Goal: Transaction & Acquisition: Purchase product/service

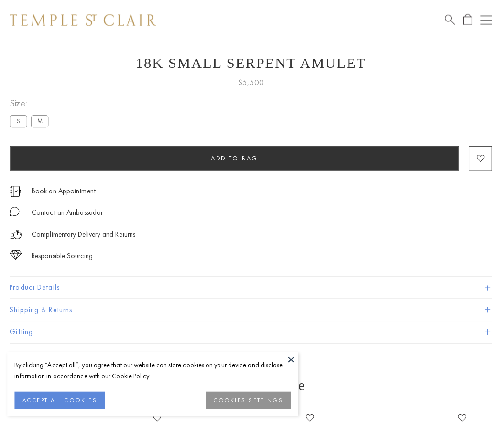
scroll to position [21, 0]
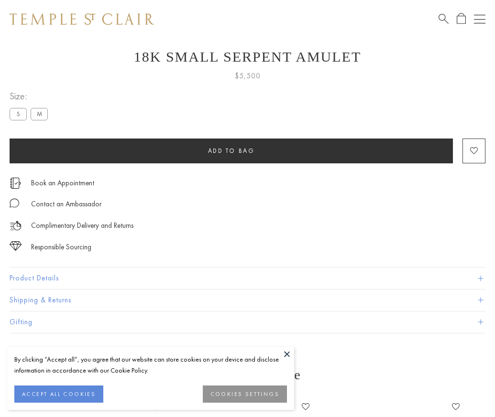
click at [231, 151] on span "Add to bag" at bounding box center [231, 151] width 47 height 8
